Goal: Information Seeking & Learning: Learn about a topic

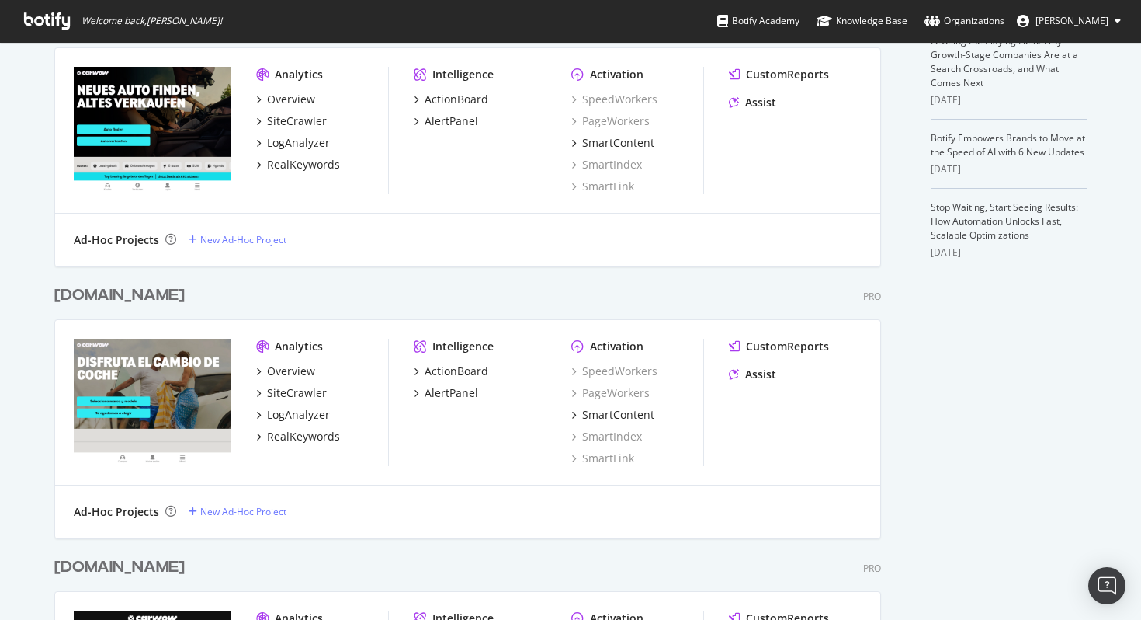
scroll to position [683, 0]
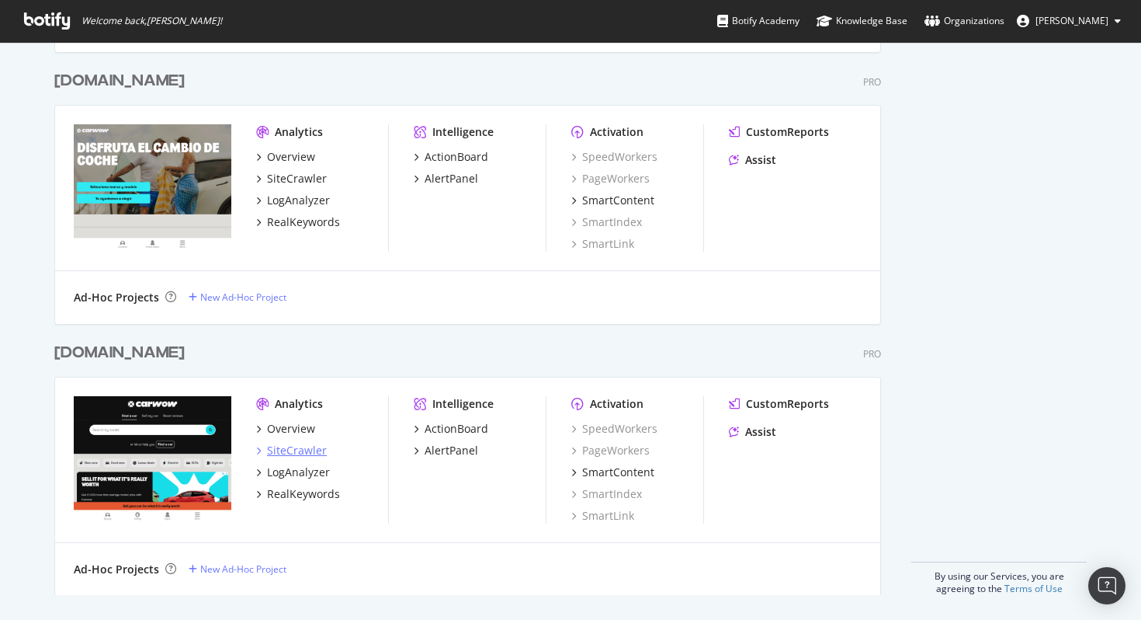
click at [296, 447] on div "SiteCrawler" at bounding box center [297, 451] width 60 height 16
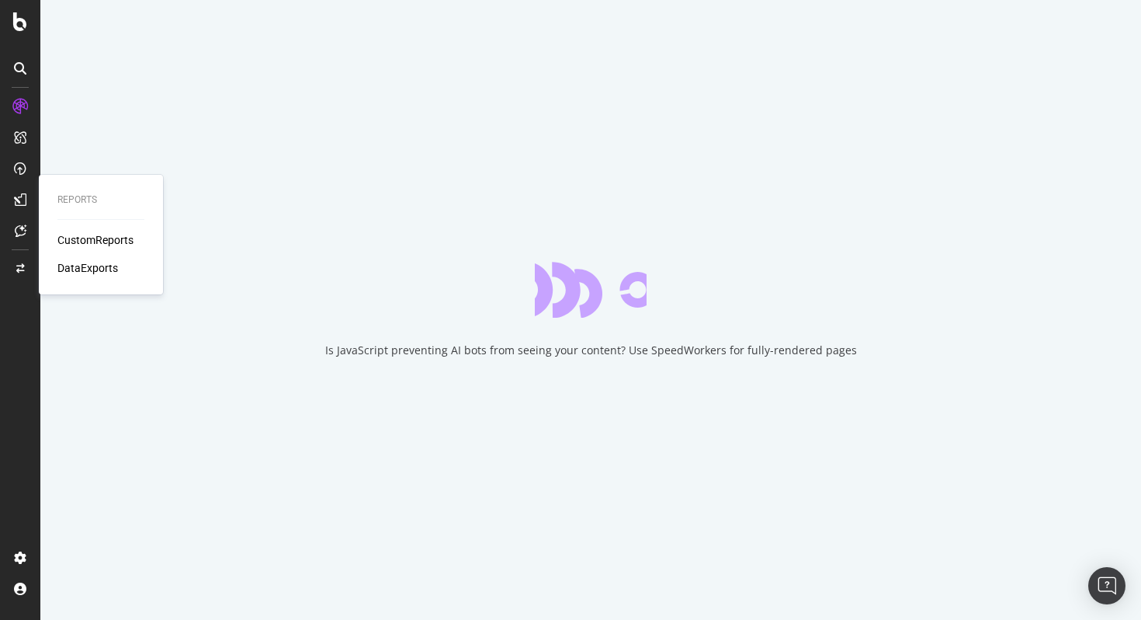
click at [69, 235] on div "CustomReports" at bounding box center [95, 240] width 76 height 16
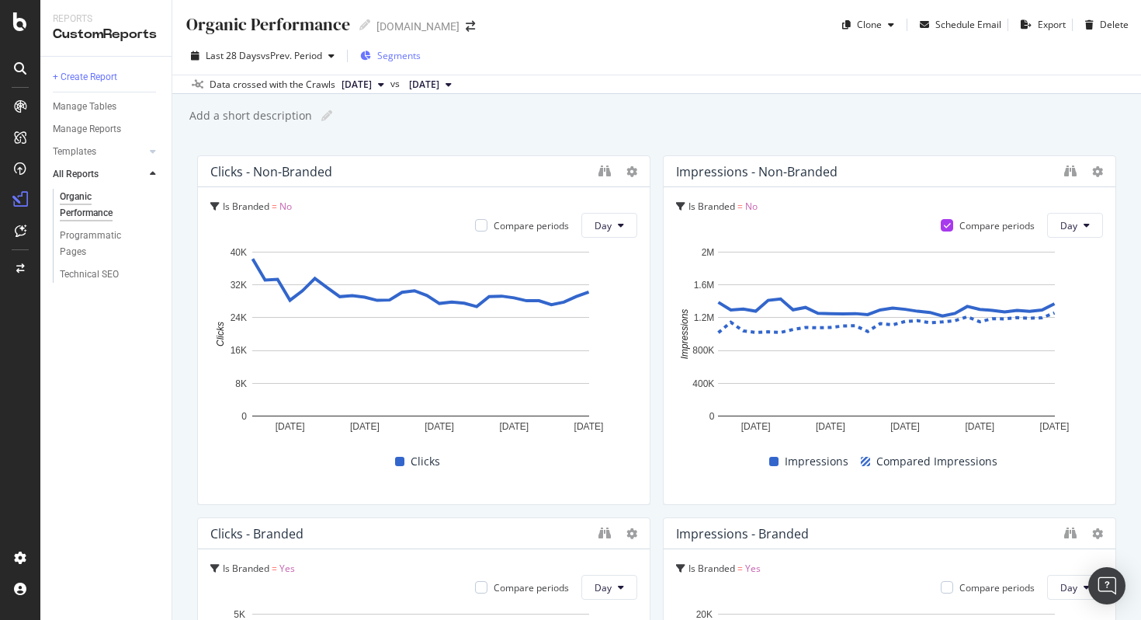
click at [381, 62] on div "Segments" at bounding box center [390, 55] width 61 height 23
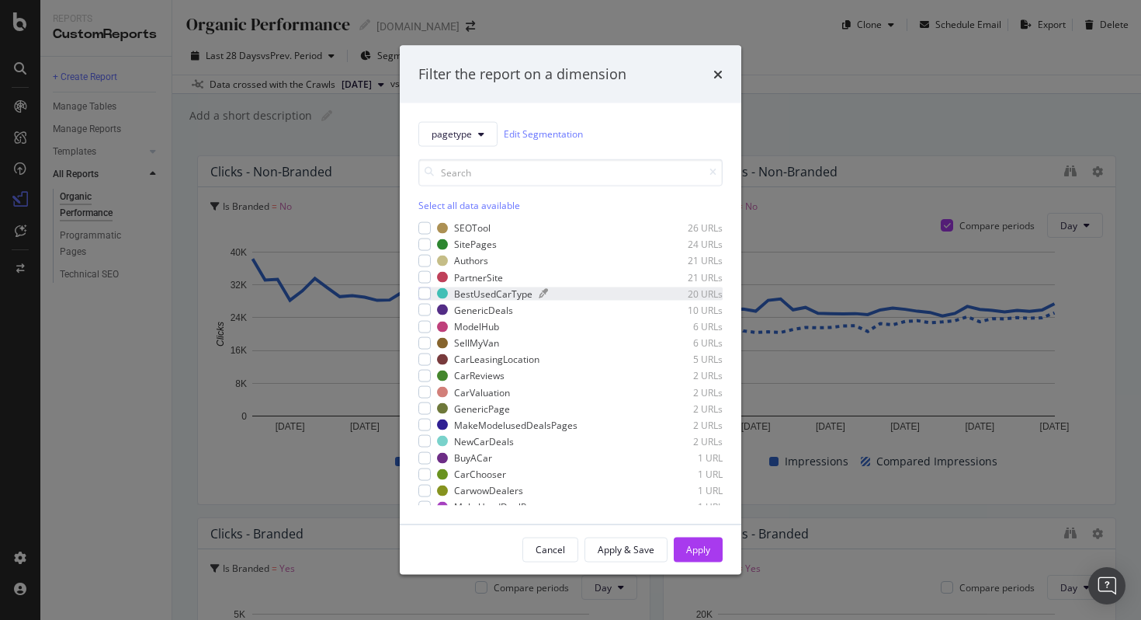
scroll to position [321, 0]
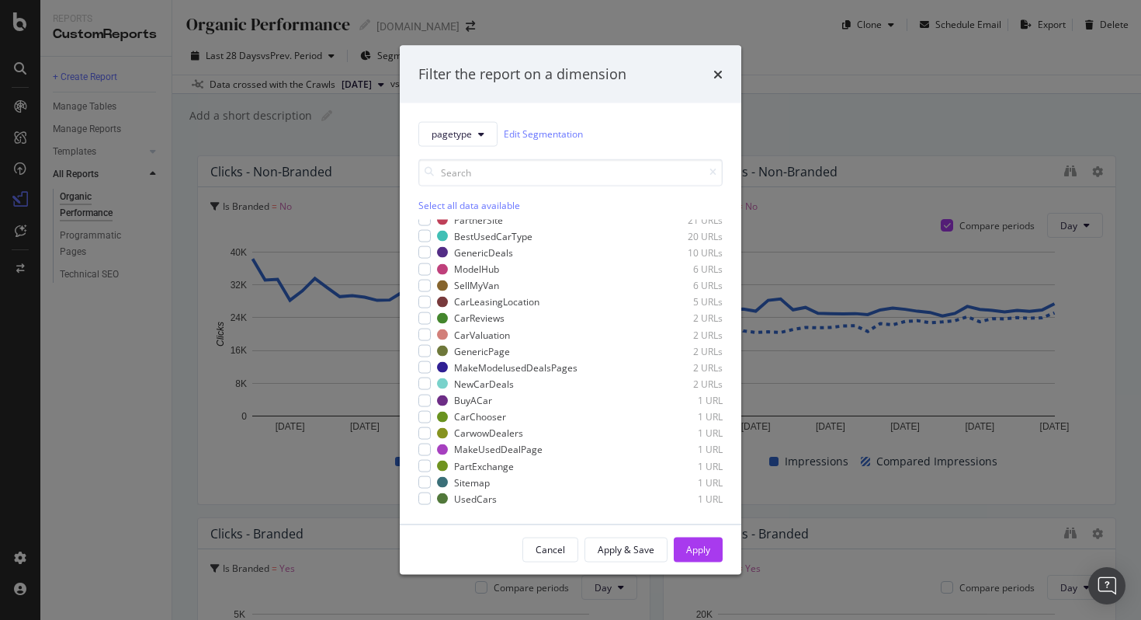
click at [857, 69] on div "Filter the report on a dimension pagetype Edit Segmentation Select all data ava…" at bounding box center [570, 310] width 1141 height 620
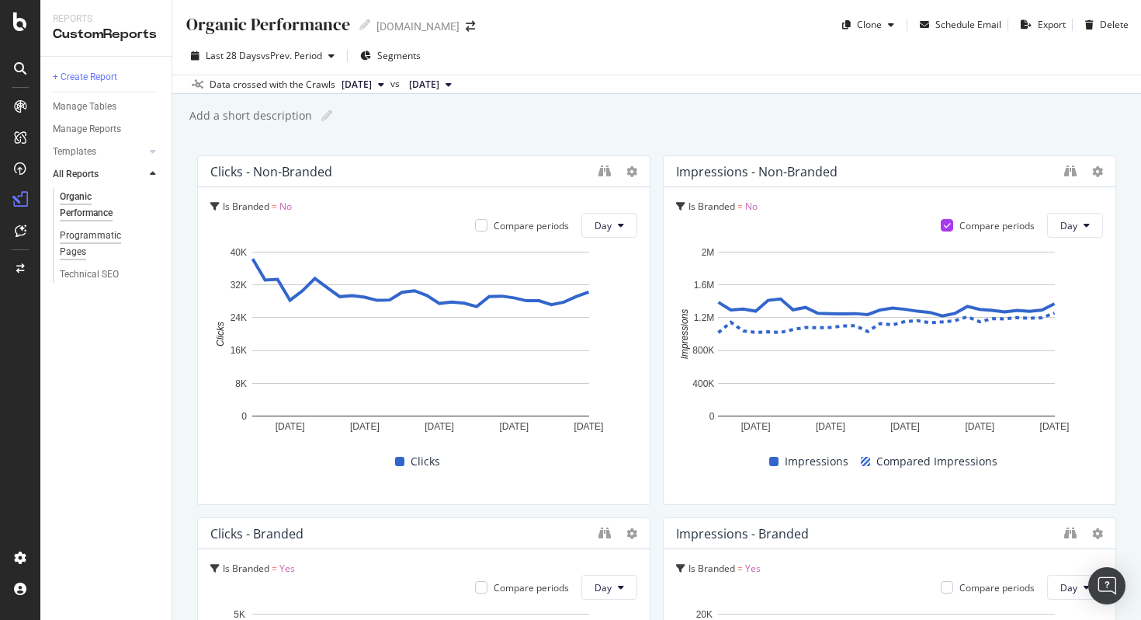
click at [84, 241] on div "Programmatic Pages" at bounding box center [103, 243] width 86 height 33
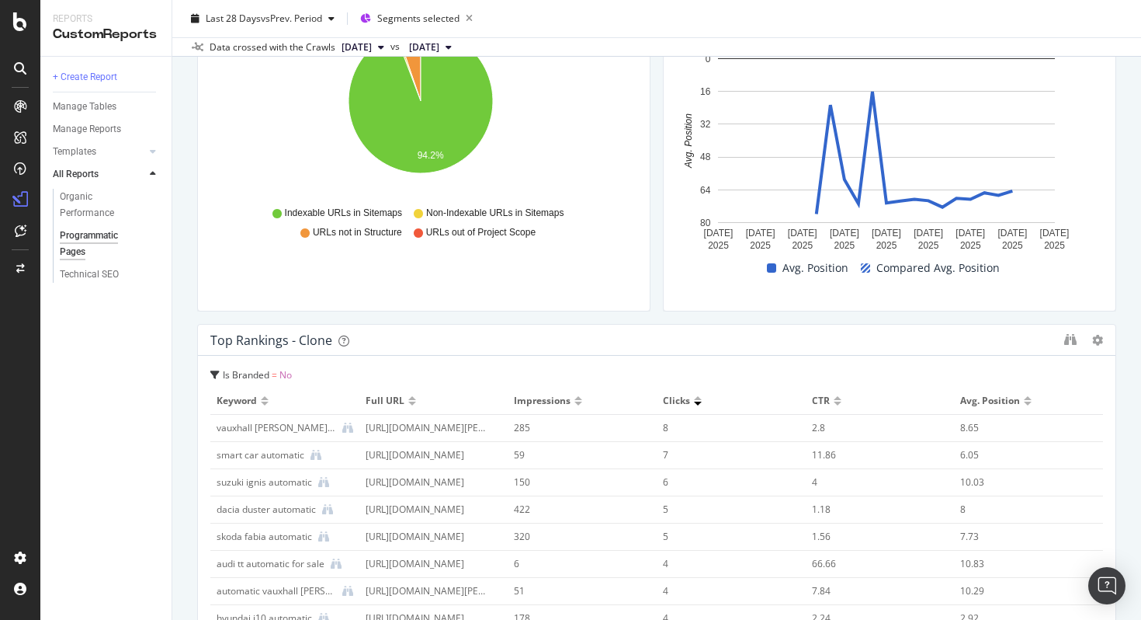
scroll to position [2220, 0]
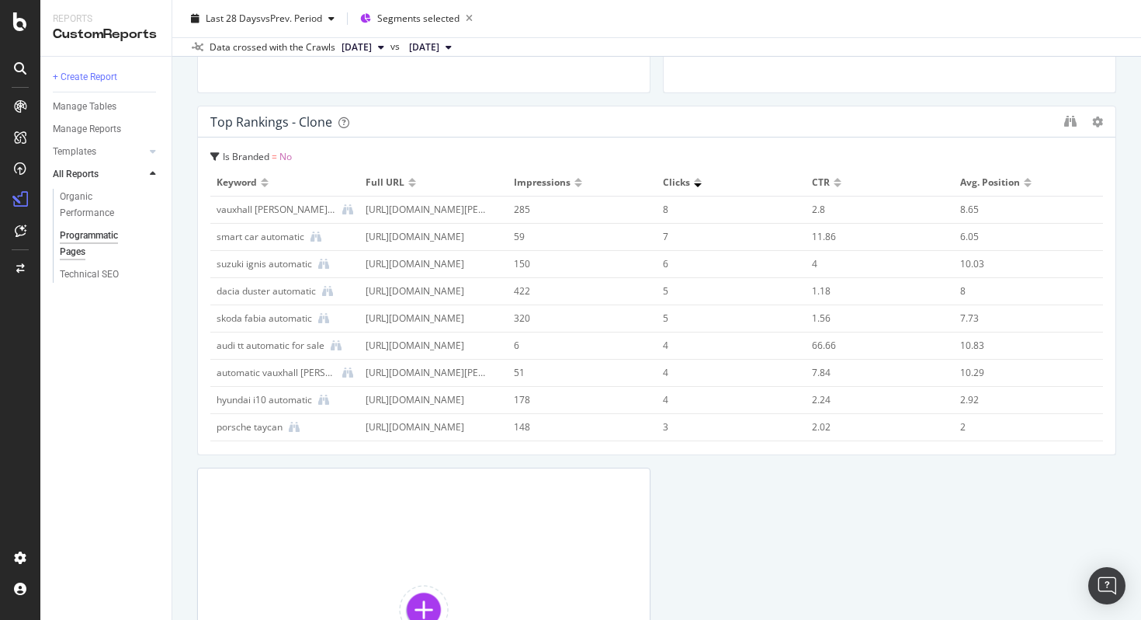
click at [420, 217] on td "[URL][DOMAIN_NAME][PERSON_NAME]" at bounding box center [433, 209] width 149 height 27
click at [429, 213] on div "[URL][DOMAIN_NAME][PERSON_NAME]" at bounding box center [427, 210] width 123 height 14
click at [445, 210] on div "[URL][DOMAIN_NAME][PERSON_NAME]" at bounding box center [427, 210] width 123 height 14
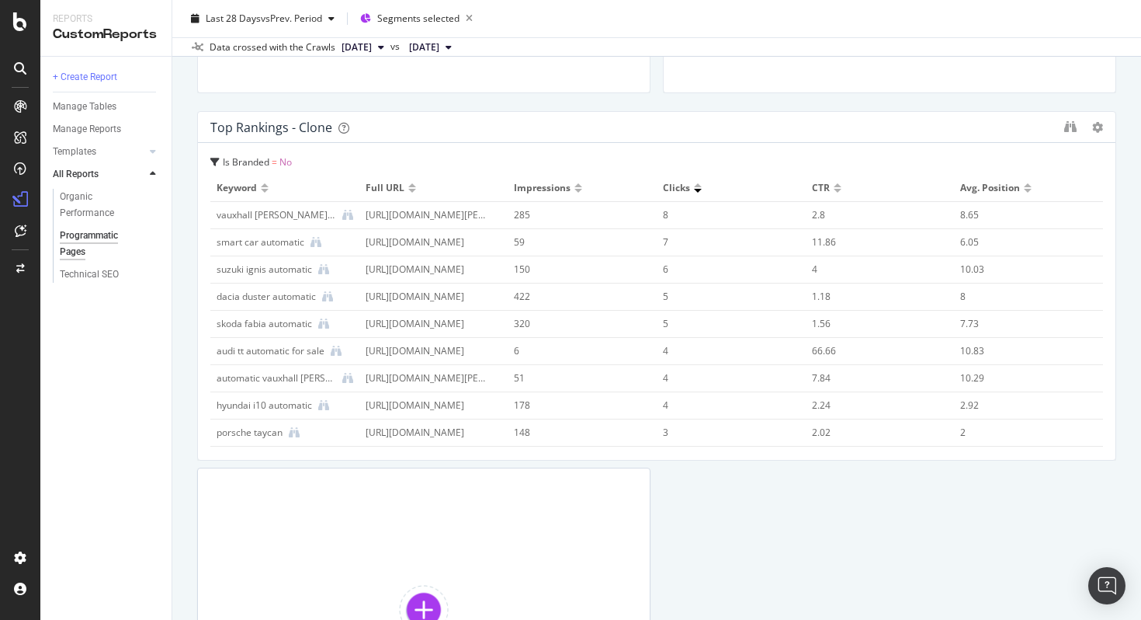
drag, startPoint x: 482, startPoint y: 209, endPoint x: 411, endPoint y: 216, distance: 71.0
click at [411, 215] on td "[URL][DOMAIN_NAME][PERSON_NAME]" at bounding box center [433, 215] width 149 height 27
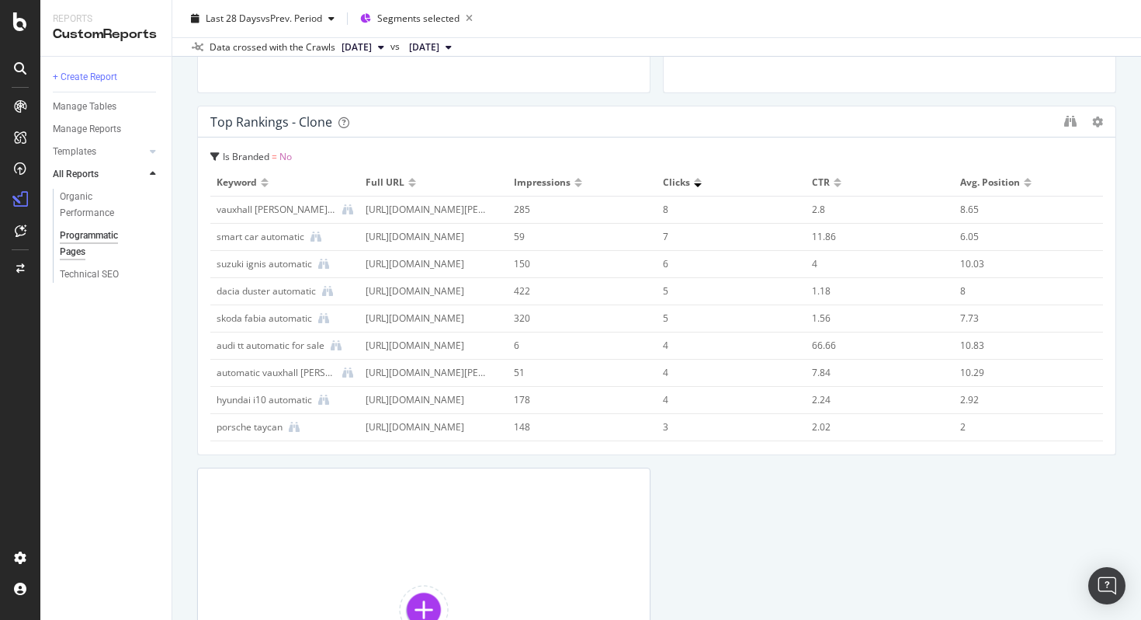
click at [394, 217] on td "[URL][DOMAIN_NAME][PERSON_NAME]" at bounding box center [433, 209] width 149 height 27
click at [394, 216] on div "[URL][DOMAIN_NAME][PERSON_NAME]" at bounding box center [427, 210] width 123 height 14
click at [420, 224] on td "[URL][DOMAIN_NAME]" at bounding box center [433, 237] width 149 height 27
